Goal: Book appointment/travel/reservation

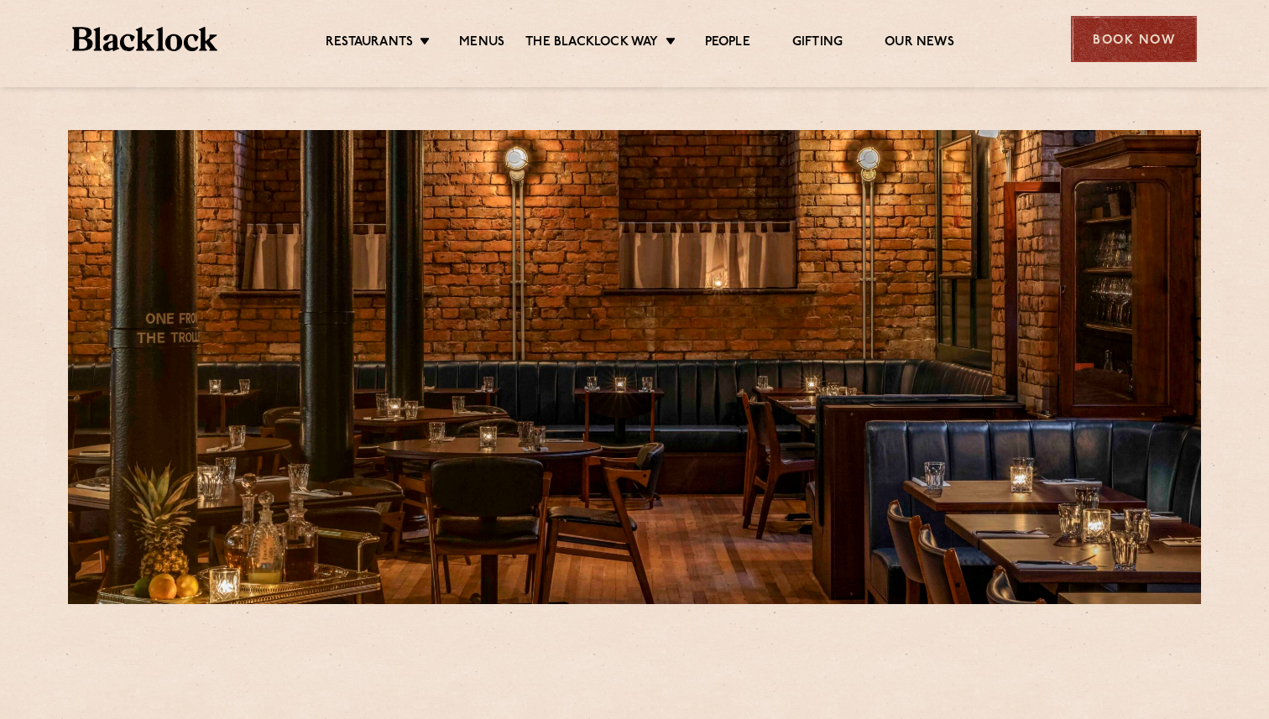
click at [1109, 32] on div "Book Now" at bounding box center [1134, 39] width 126 height 46
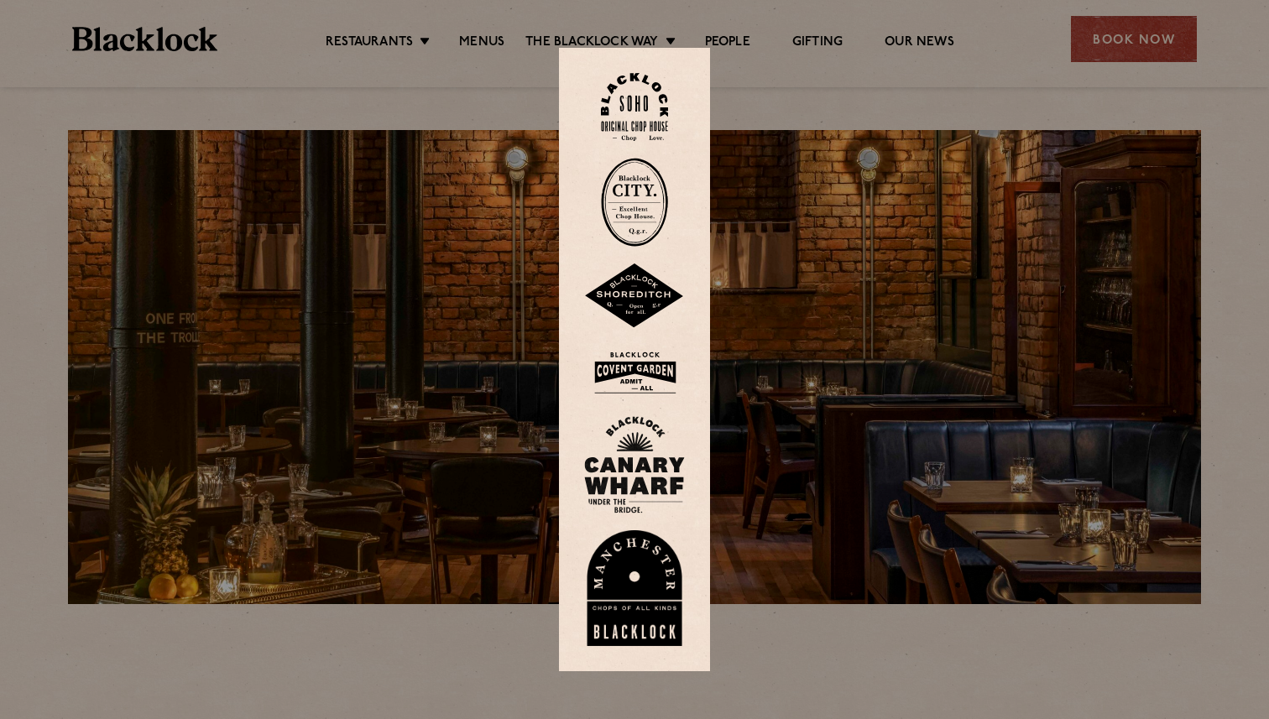
scroll to position [24, 0]
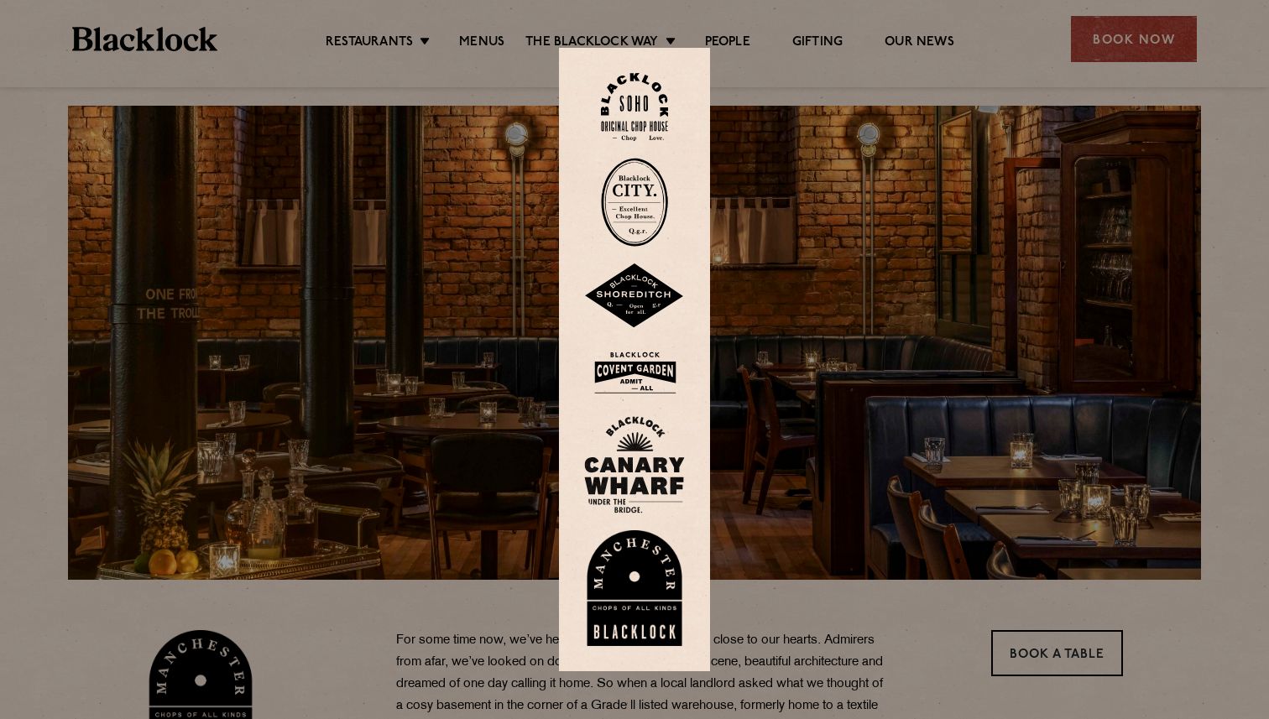
click at [640, 567] on img at bounding box center [634, 588] width 101 height 116
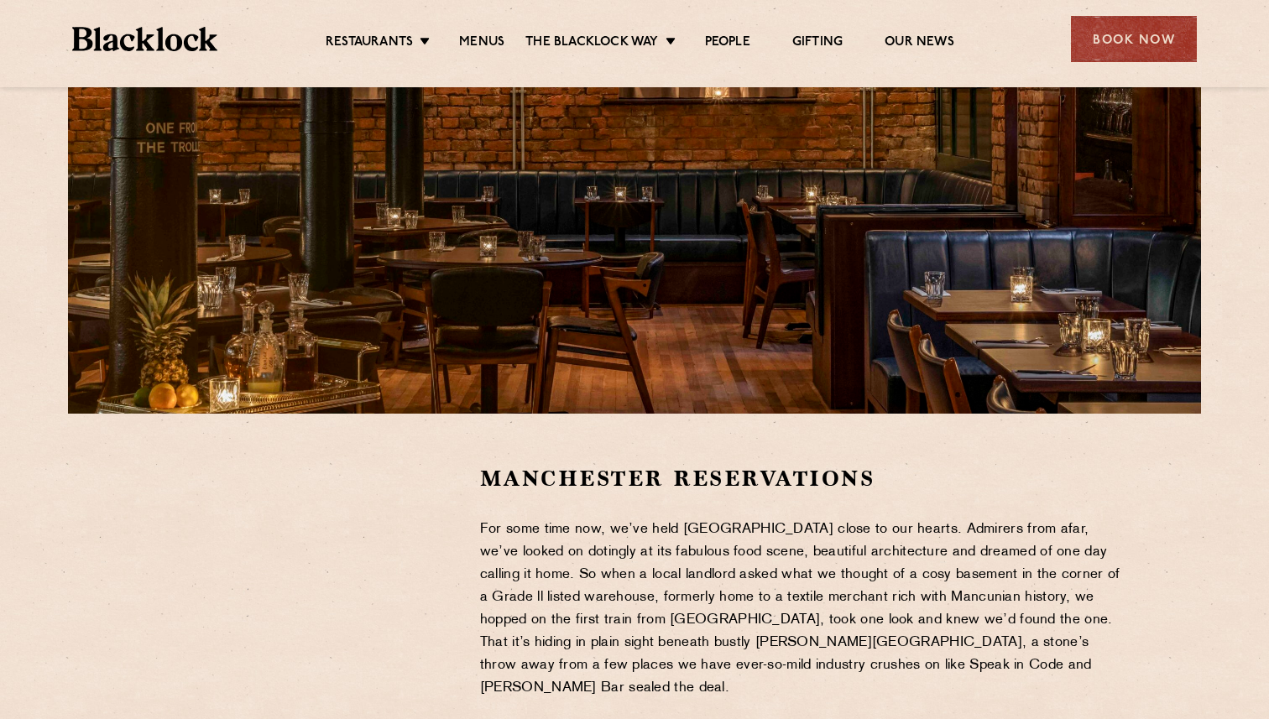
scroll to position [222, 0]
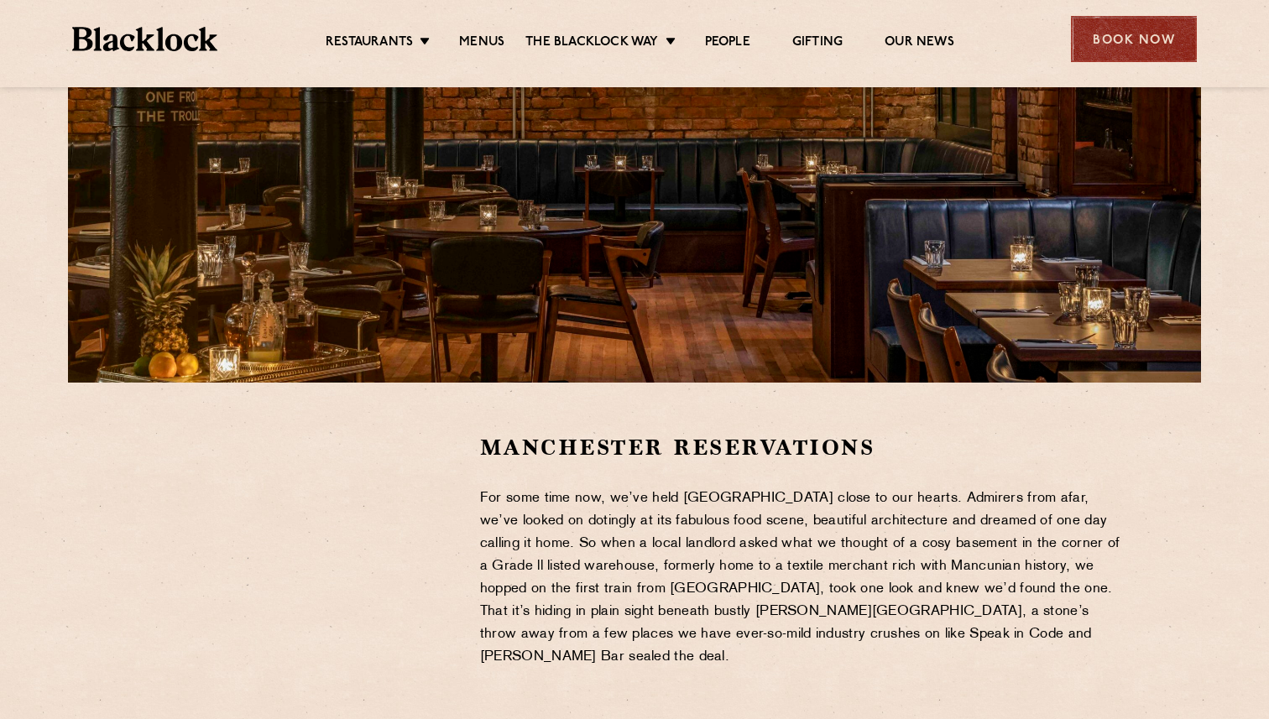
click at [1141, 39] on div "Book Now" at bounding box center [1134, 39] width 126 height 46
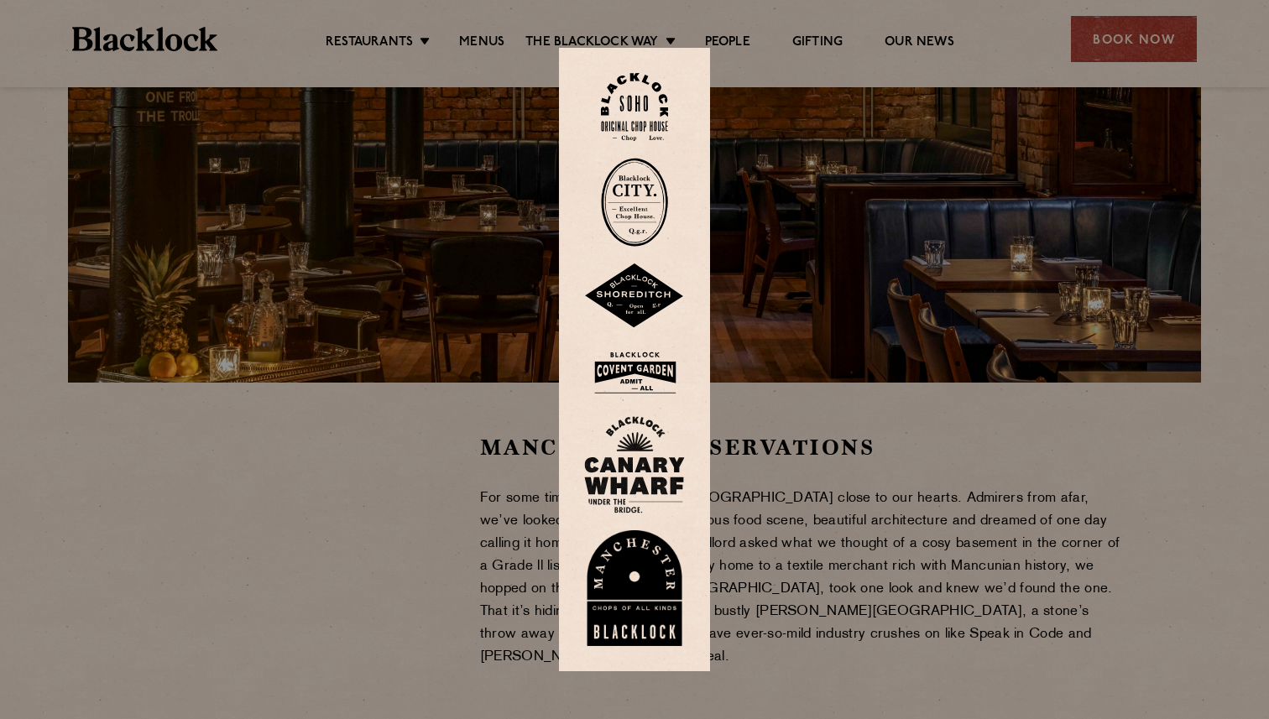
click at [796, 470] on div at bounding box center [634, 359] width 1269 height 719
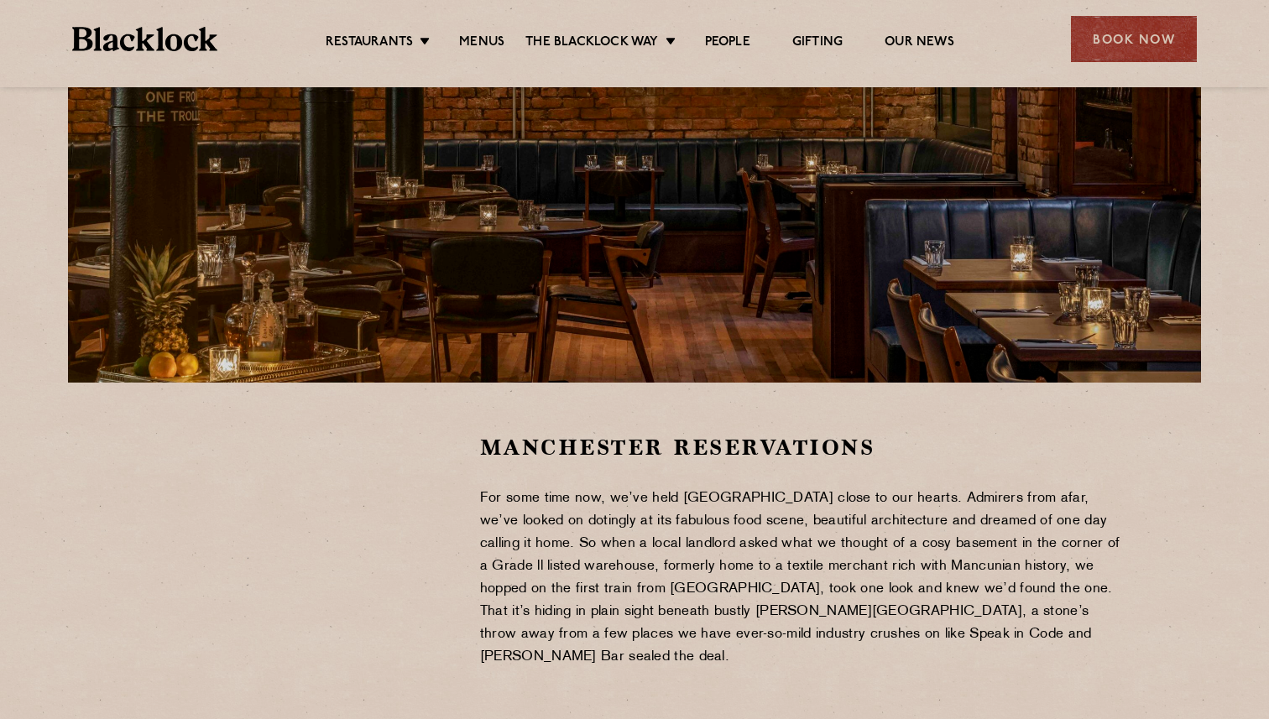
scroll to position [0, 0]
